Goal: Task Accomplishment & Management: Manage account settings

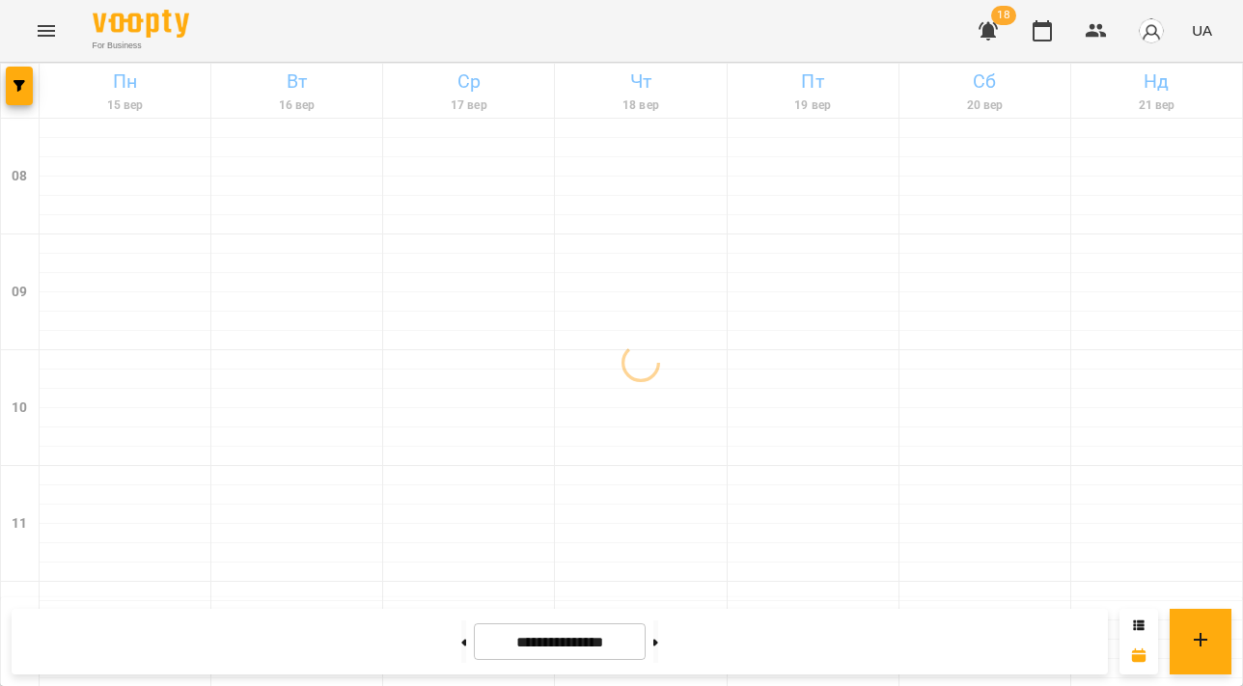
click at [983, 32] on icon "button" at bounding box center [988, 30] width 23 height 23
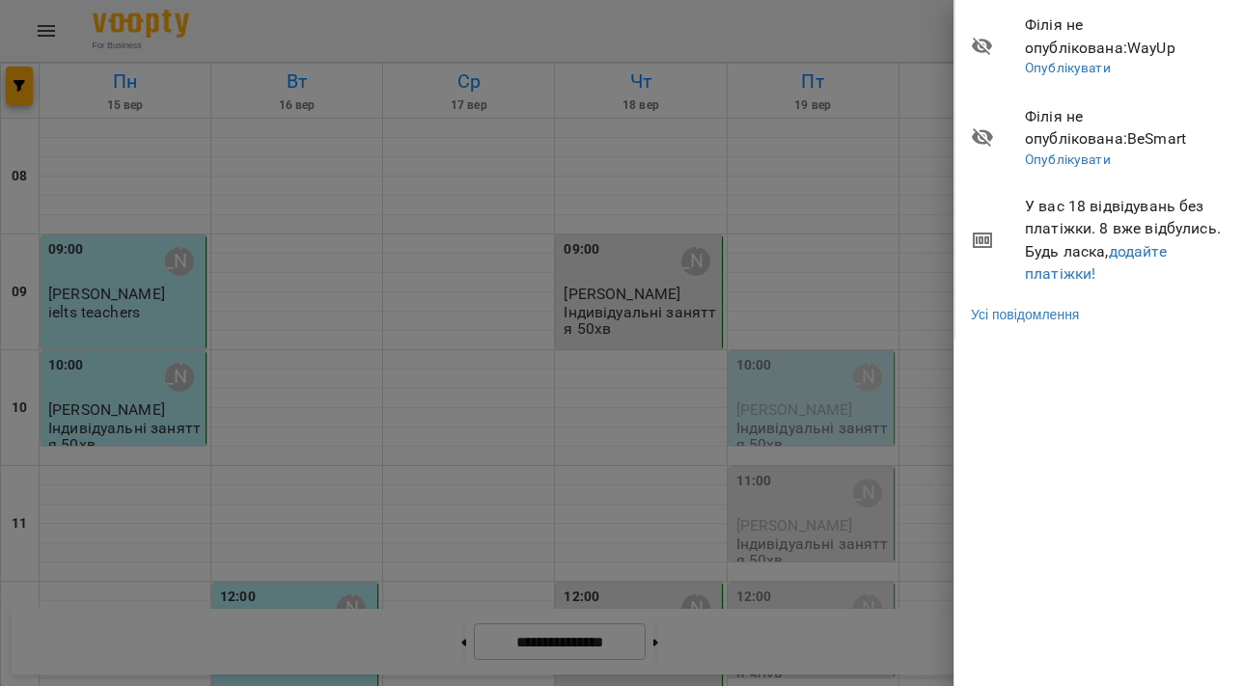
click at [916, 29] on div at bounding box center [621, 343] width 1243 height 686
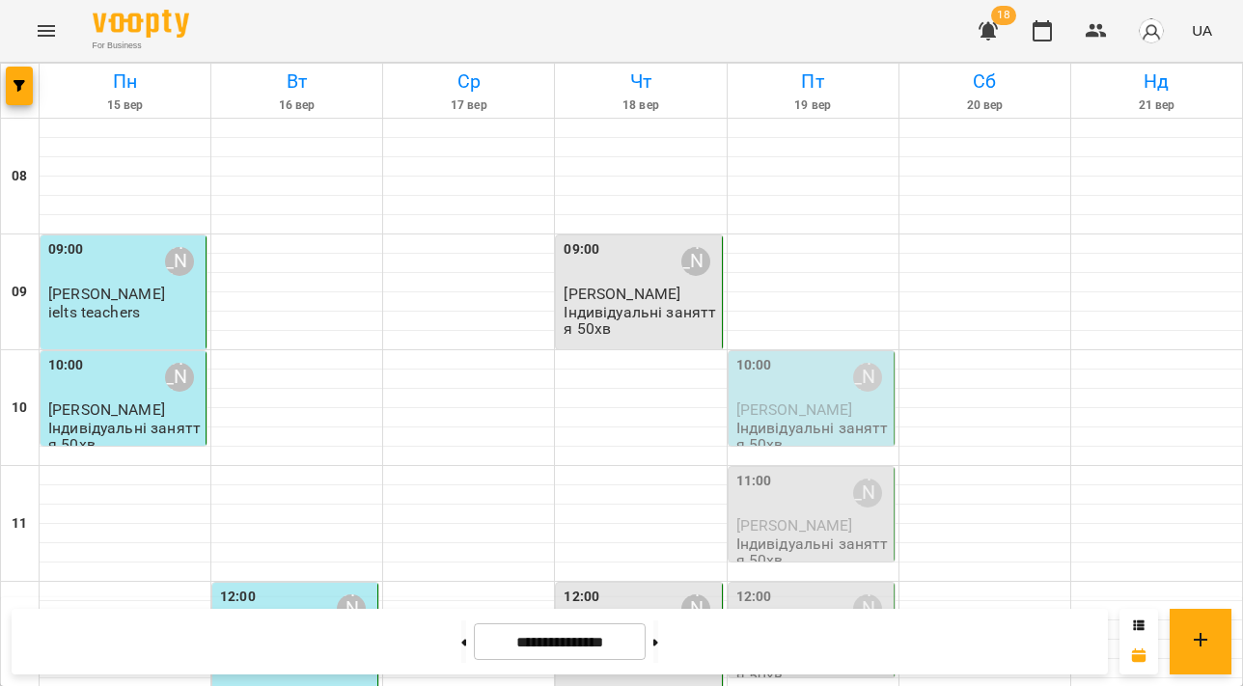
scroll to position [136, 0]
click at [787, 516] on span "[PERSON_NAME]" at bounding box center [794, 525] width 117 height 18
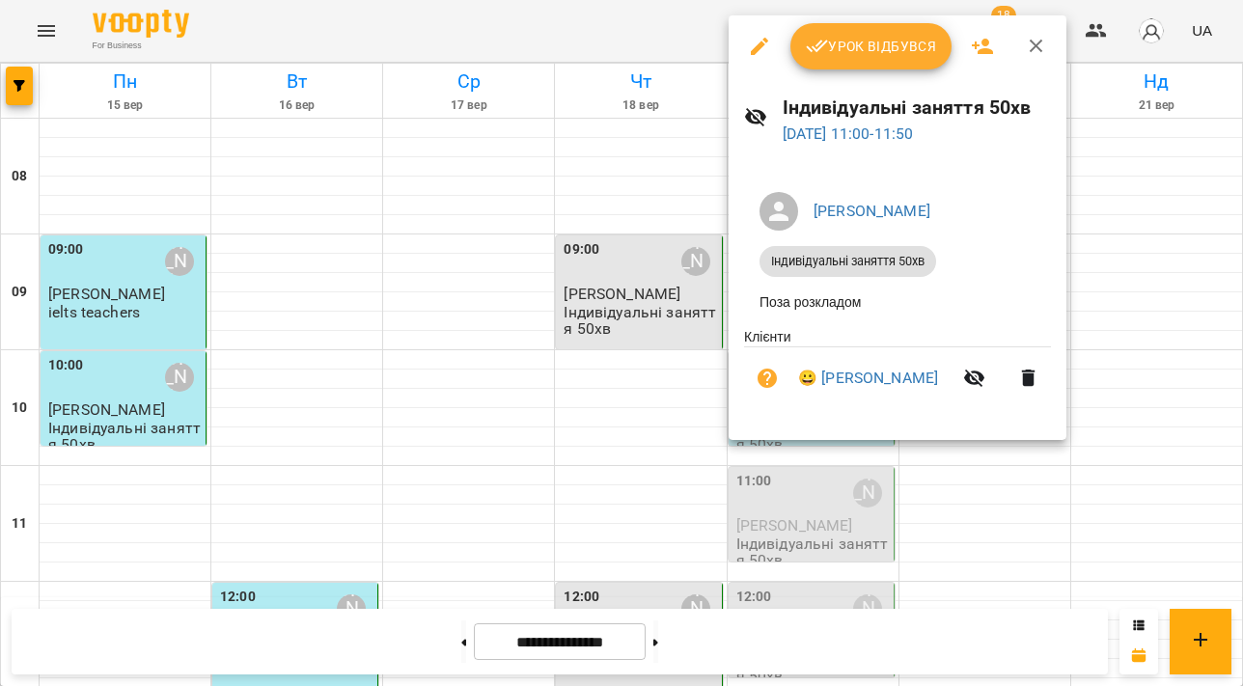
click at [657, 28] on div at bounding box center [621, 343] width 1243 height 686
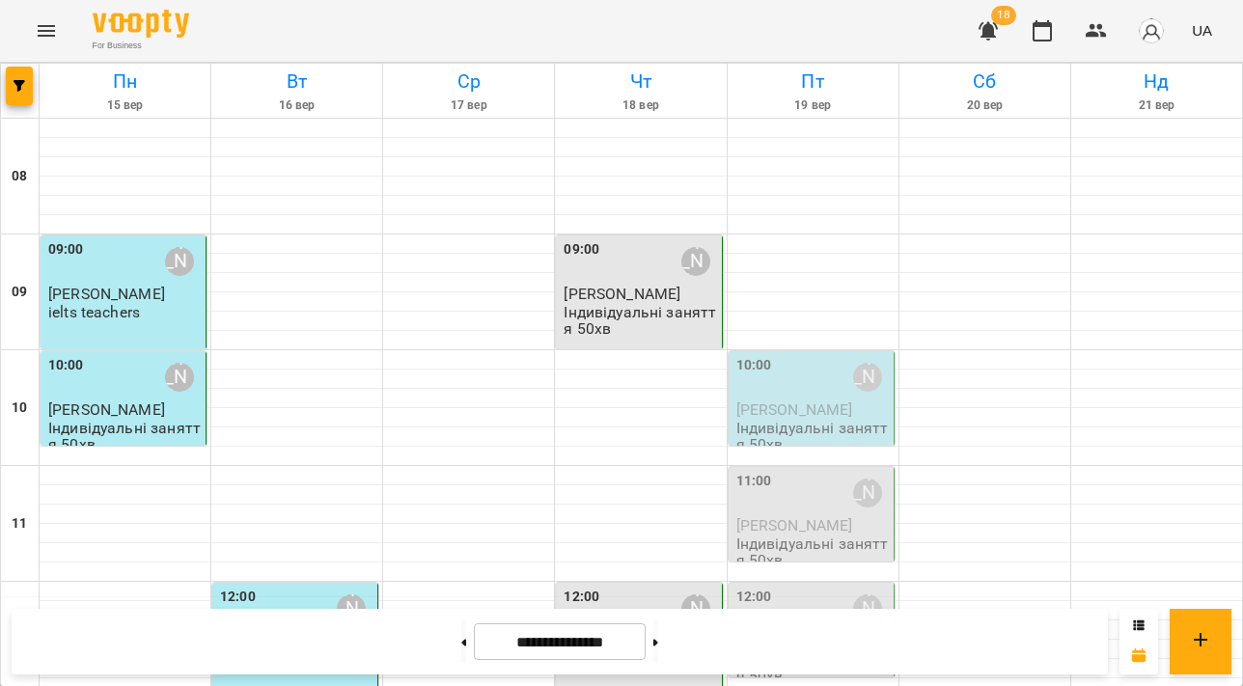
click at [772, 587] on div "12:00 [PERSON_NAME]" at bounding box center [812, 609] width 153 height 44
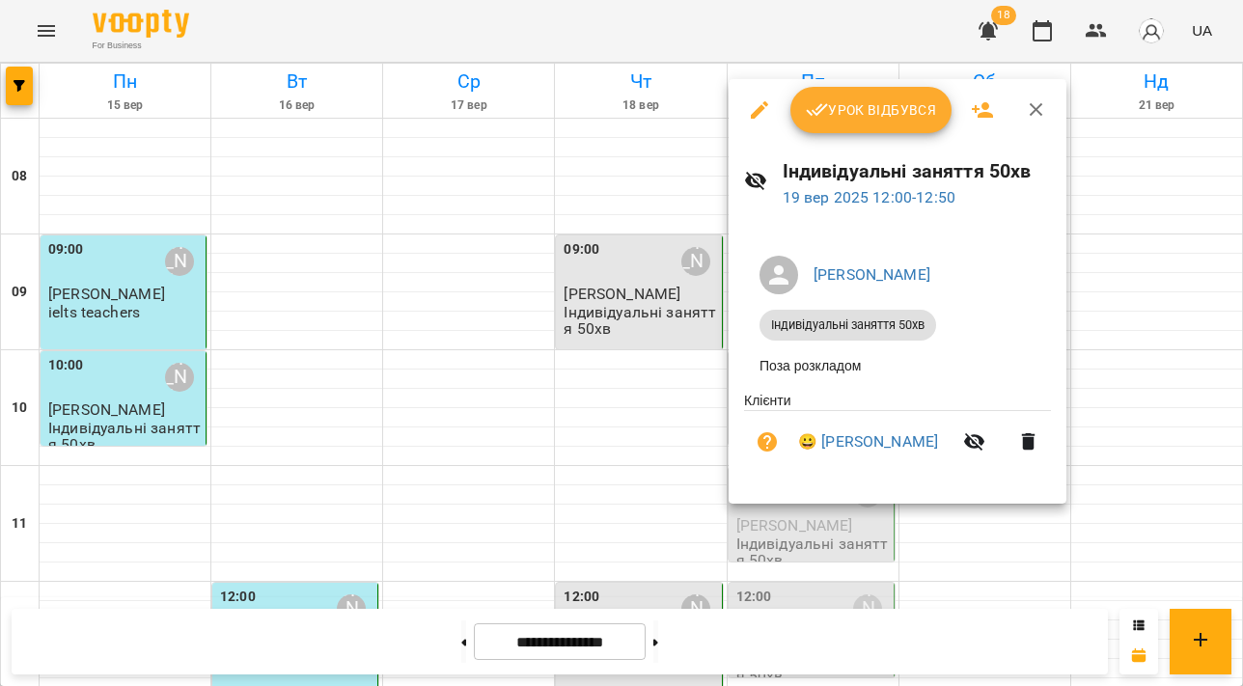
click at [610, 25] on div at bounding box center [621, 343] width 1243 height 686
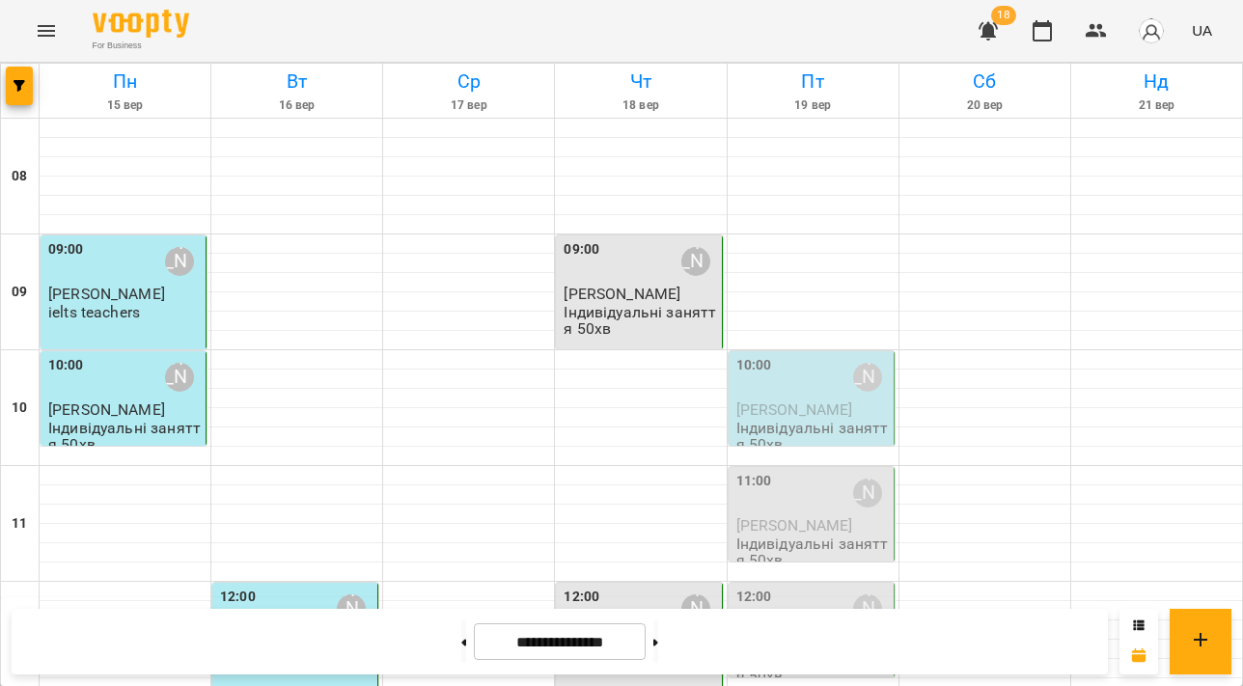
click at [773, 401] on span "[PERSON_NAME]" at bounding box center [794, 410] width 117 height 18
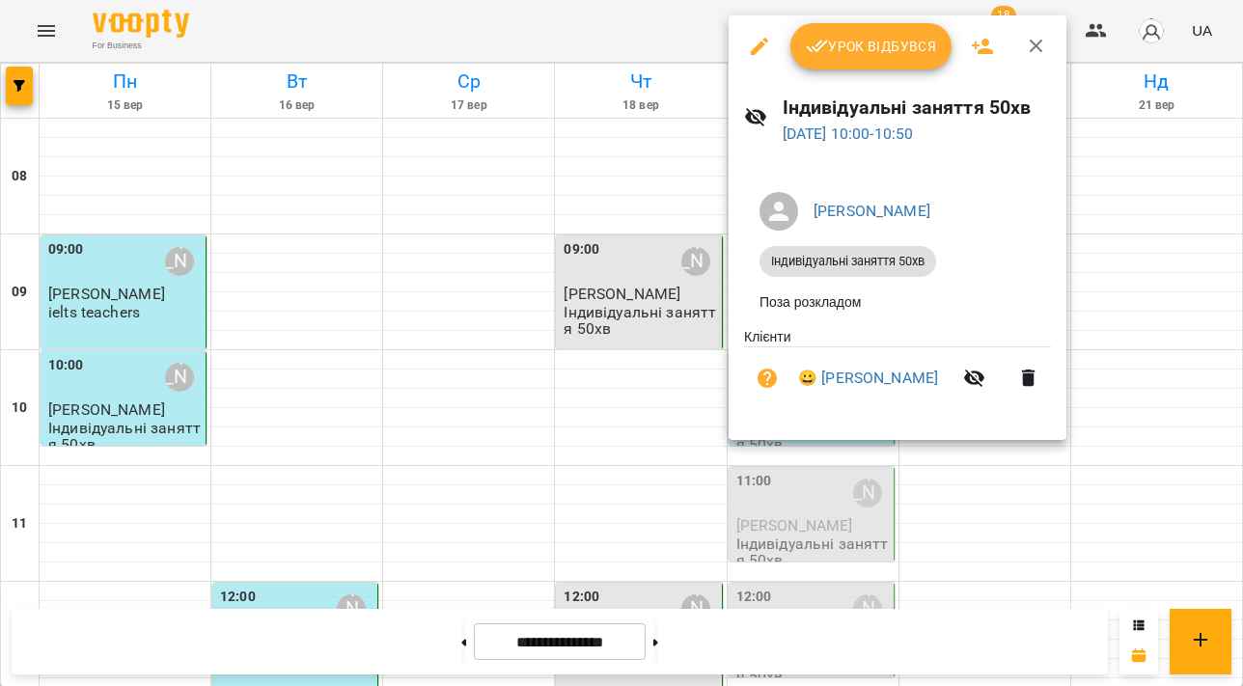
click at [831, 44] on span "Урок відбувся" at bounding box center [871, 46] width 131 height 23
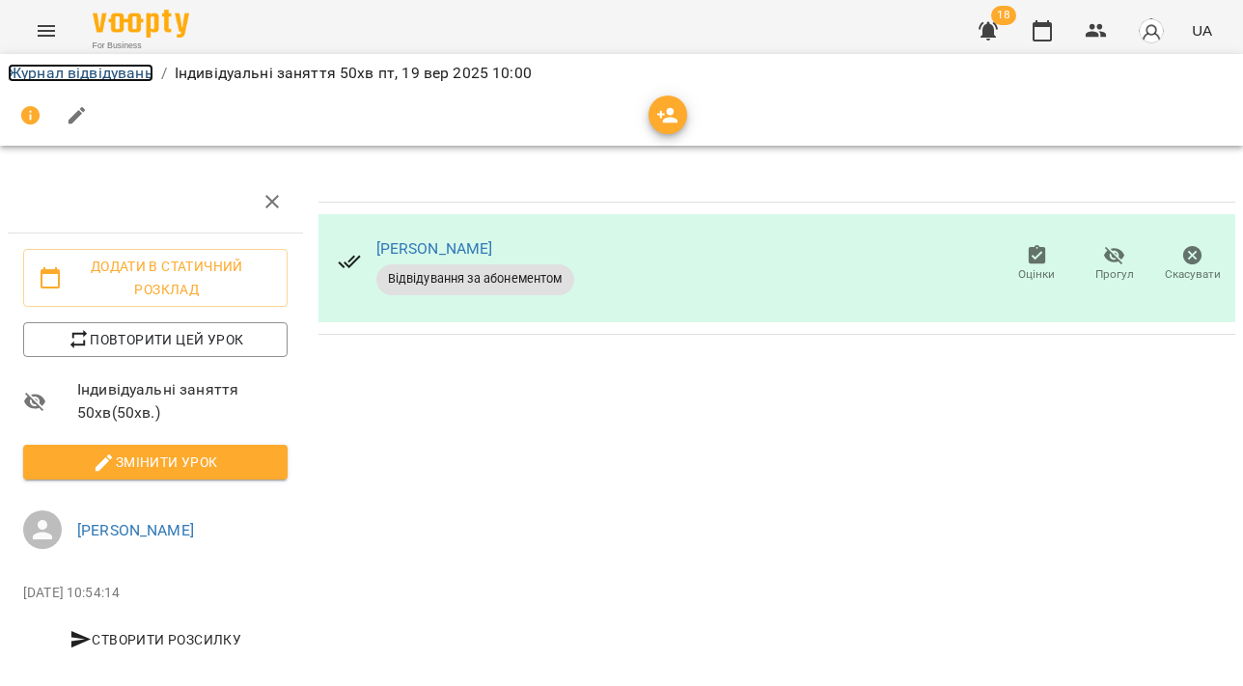
click at [66, 74] on link "Журнал відвідувань" at bounding box center [81, 73] width 146 height 18
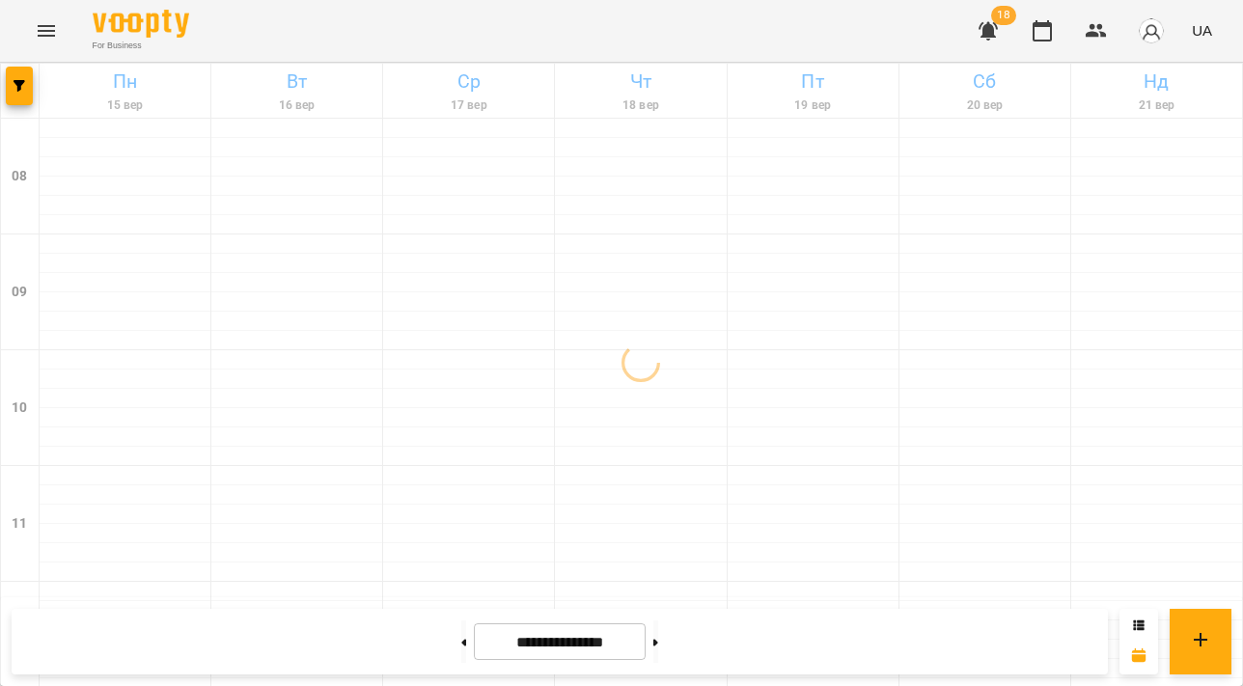
click at [986, 37] on icon "button" at bounding box center [988, 30] width 23 height 23
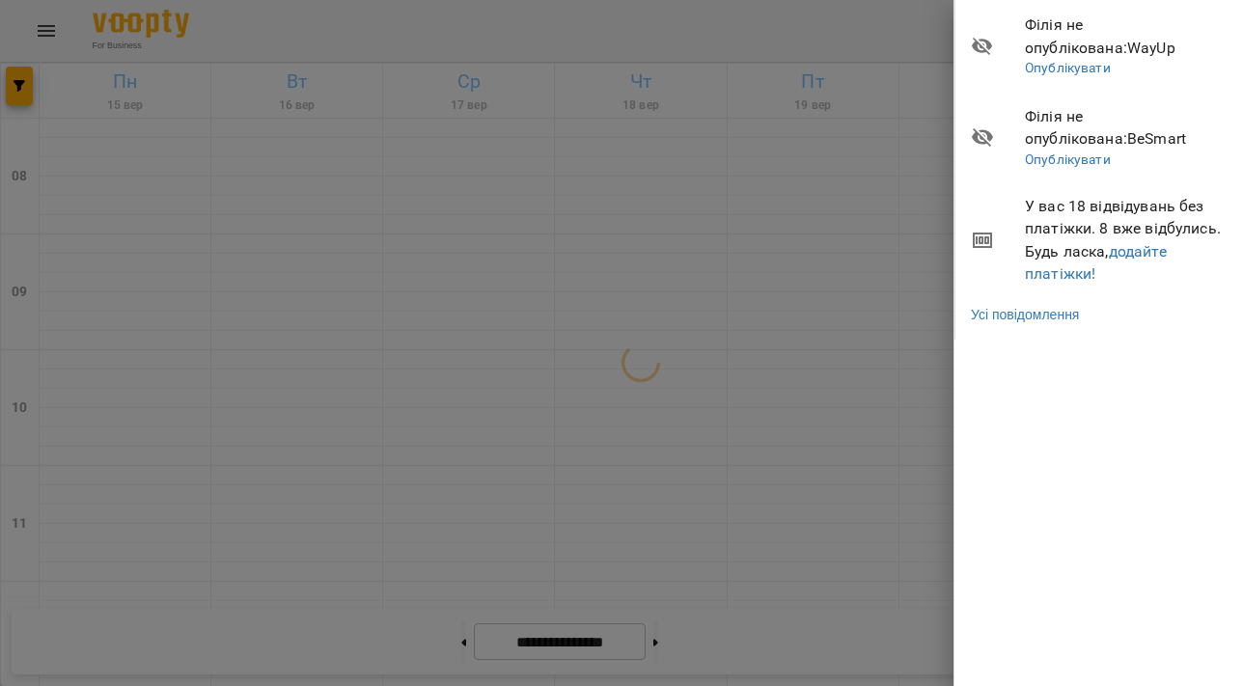
click at [911, 30] on div at bounding box center [621, 343] width 1243 height 686
